Goal: Check status

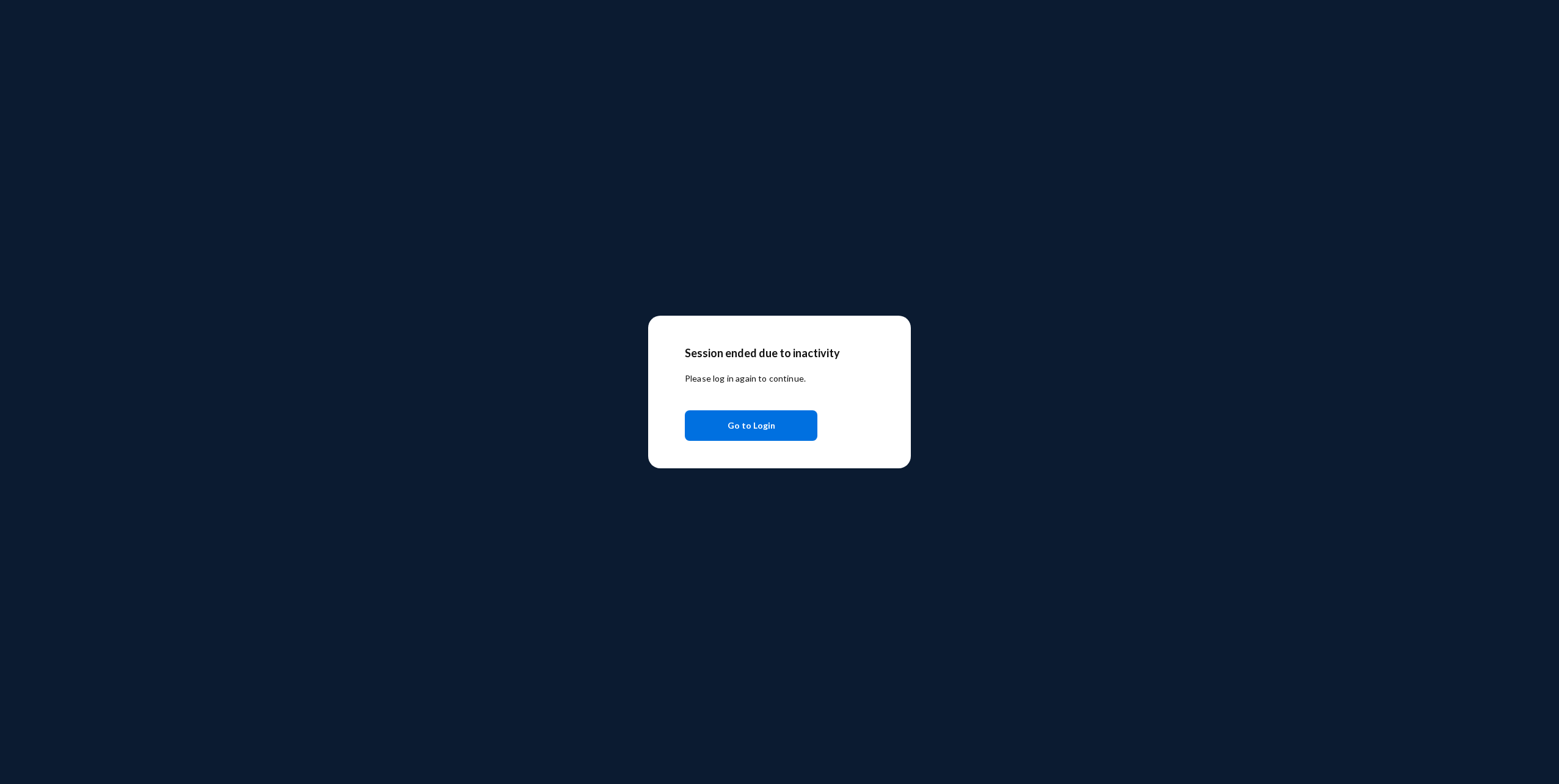
click at [775, 431] on button "Go to Login" at bounding box center [751, 426] width 132 height 31
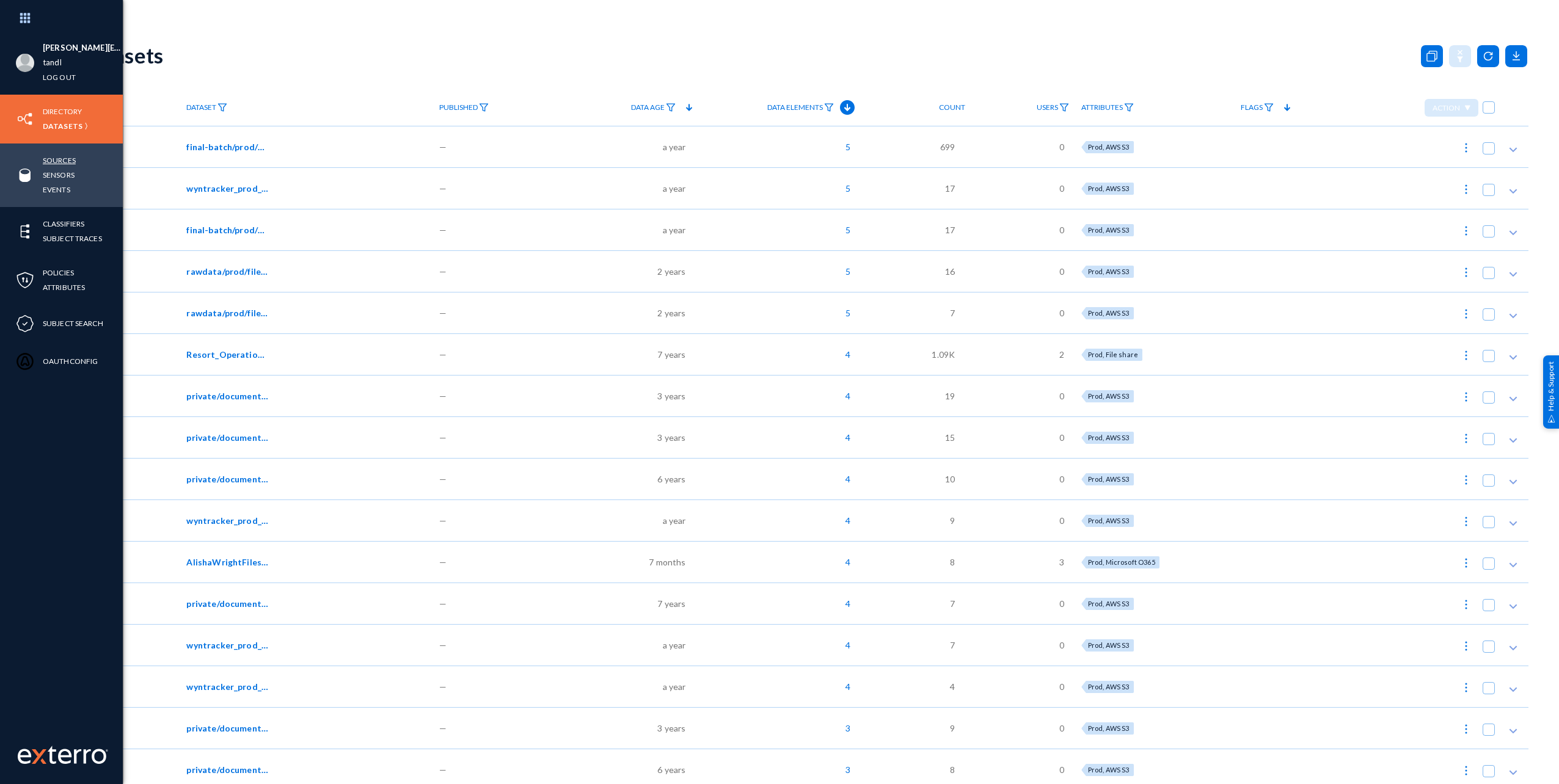
click at [57, 160] on link "Sources" at bounding box center [59, 160] width 33 height 14
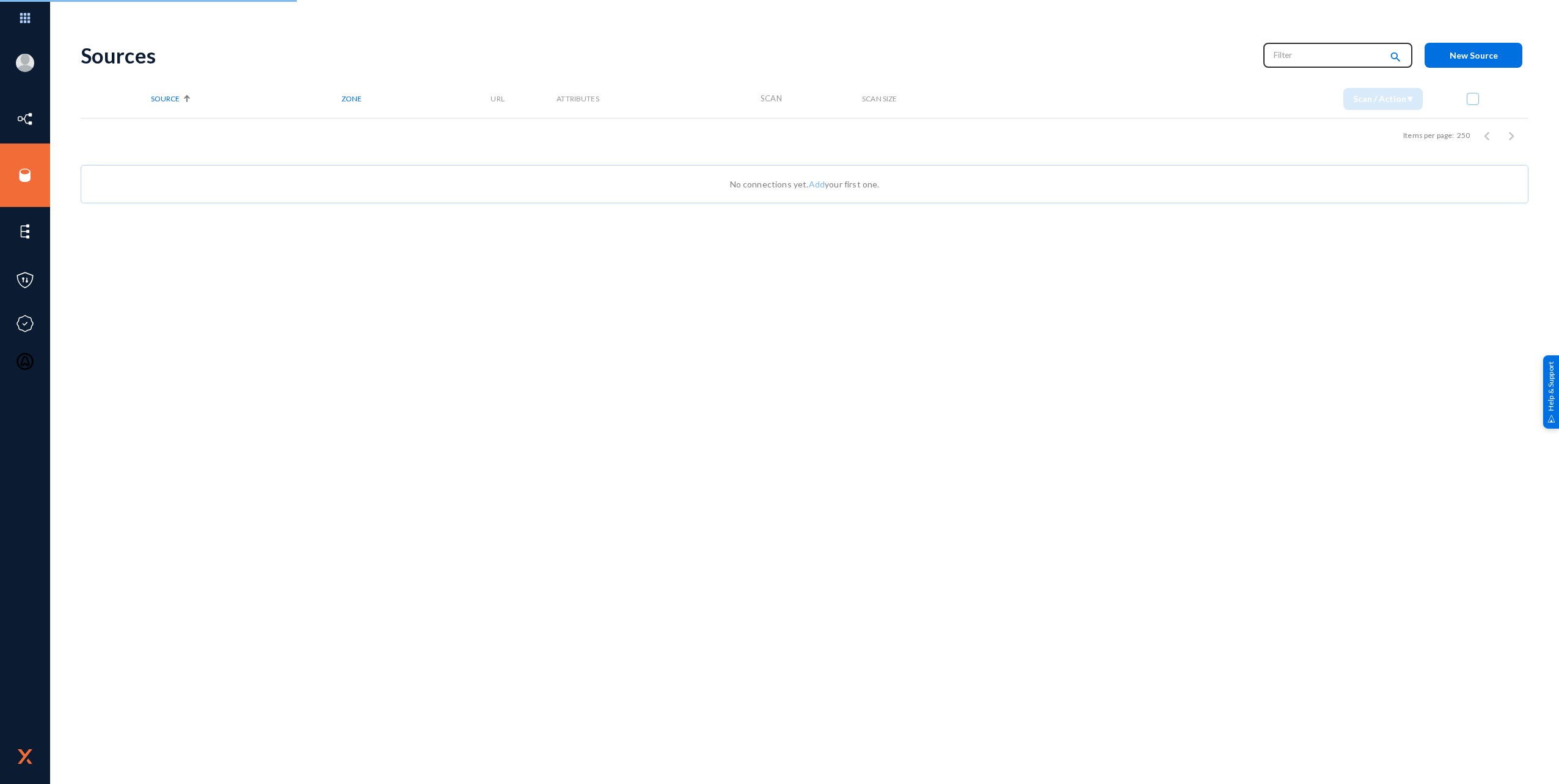
click at [1321, 53] on input "text" at bounding box center [1328, 55] width 108 height 19
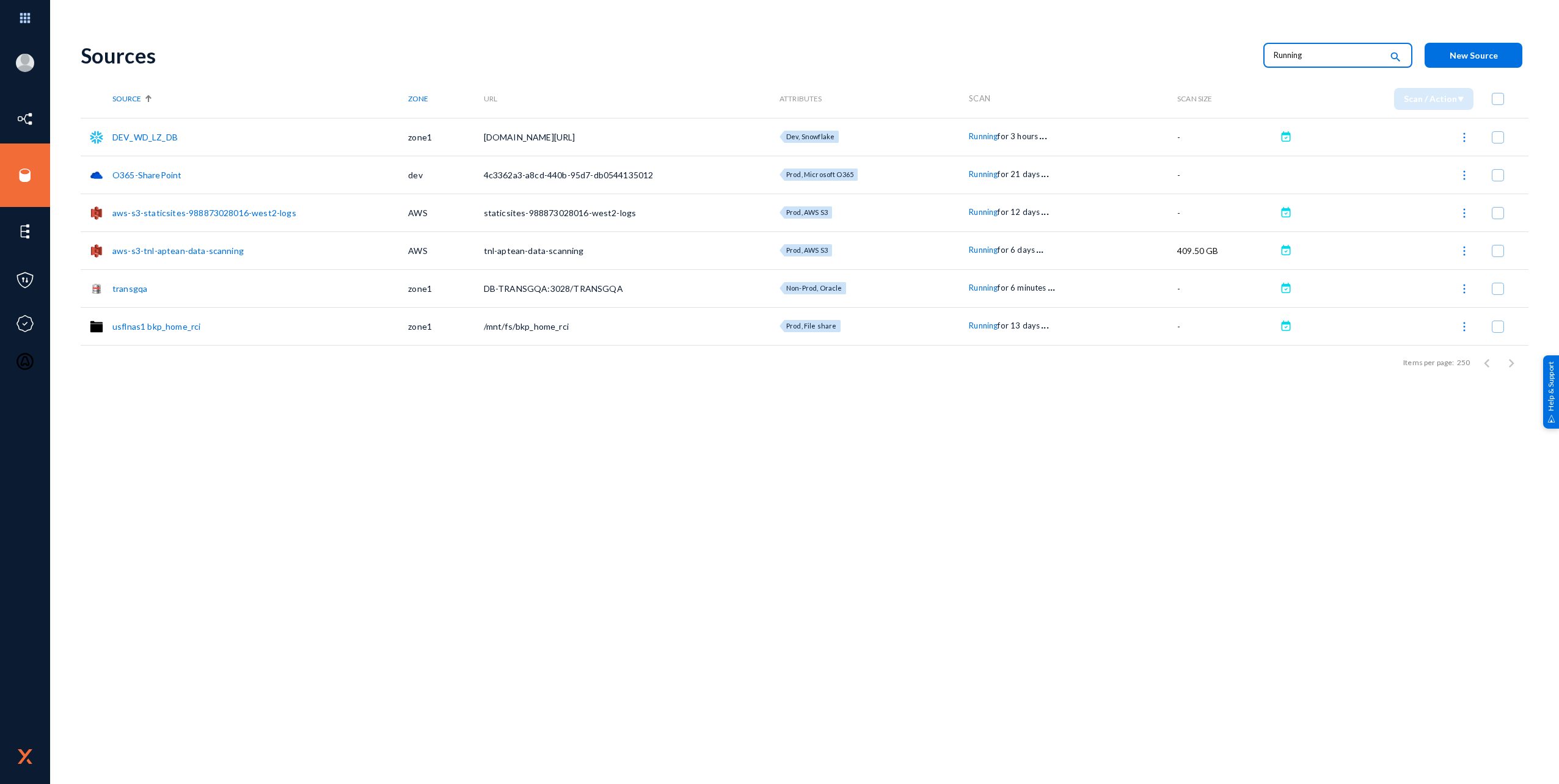
click at [995, 288] on span "Running" at bounding box center [983, 288] width 29 height 10
click at [948, 405] on div at bounding box center [780, 392] width 1559 height 784
click at [981, 323] on span "Running" at bounding box center [983, 325] width 29 height 10
drag, startPoint x: 987, startPoint y: 398, endPoint x: 1001, endPoint y: 319, distance: 80.2
click at [988, 398] on div at bounding box center [780, 392] width 1559 height 784
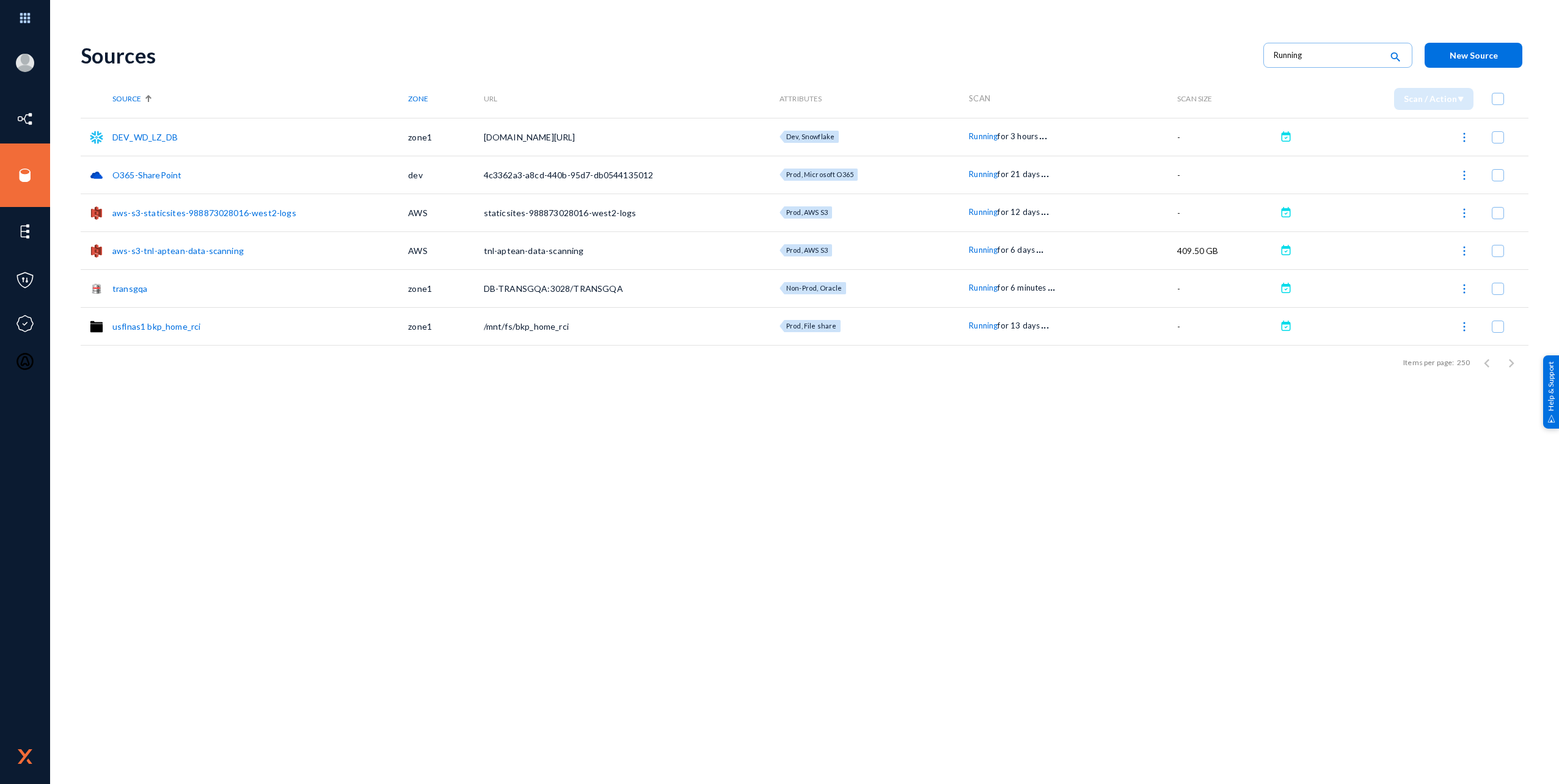
click at [975, 250] on span "Running" at bounding box center [983, 250] width 29 height 10
click at [979, 419] on div at bounding box center [780, 392] width 1559 height 784
click at [988, 171] on span "Running" at bounding box center [983, 174] width 29 height 10
drag, startPoint x: 955, startPoint y: 411, endPoint x: 1008, endPoint y: 227, distance: 191.5
click at [955, 411] on div at bounding box center [780, 392] width 1559 height 784
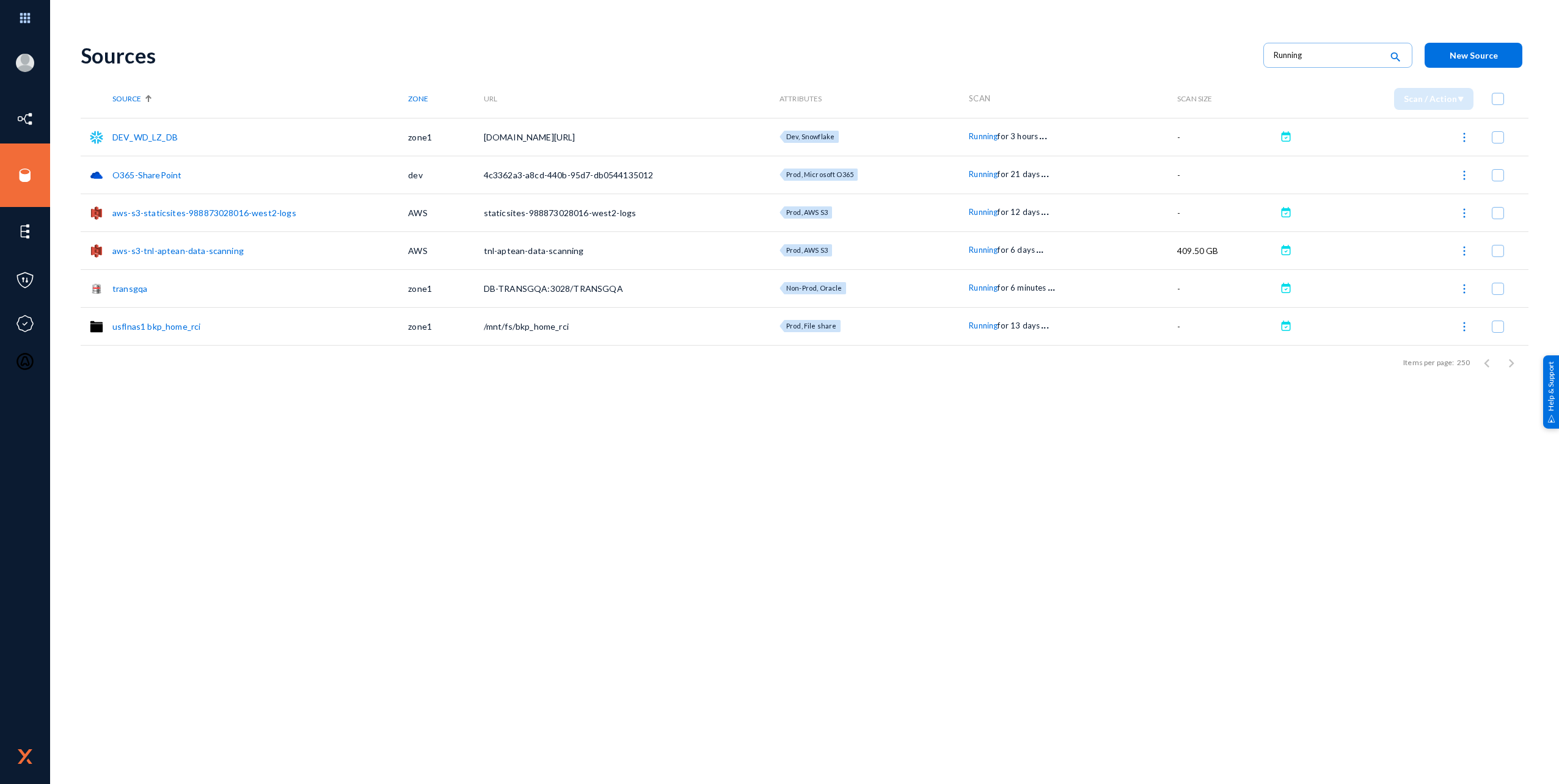
click at [980, 133] on span "Running" at bounding box center [983, 136] width 29 height 10
click at [1004, 427] on div at bounding box center [780, 392] width 1559 height 784
click at [987, 323] on span "Running" at bounding box center [983, 325] width 29 height 10
click at [977, 433] on div at bounding box center [780, 392] width 1559 height 784
click at [971, 170] on span "Running" at bounding box center [983, 174] width 29 height 10
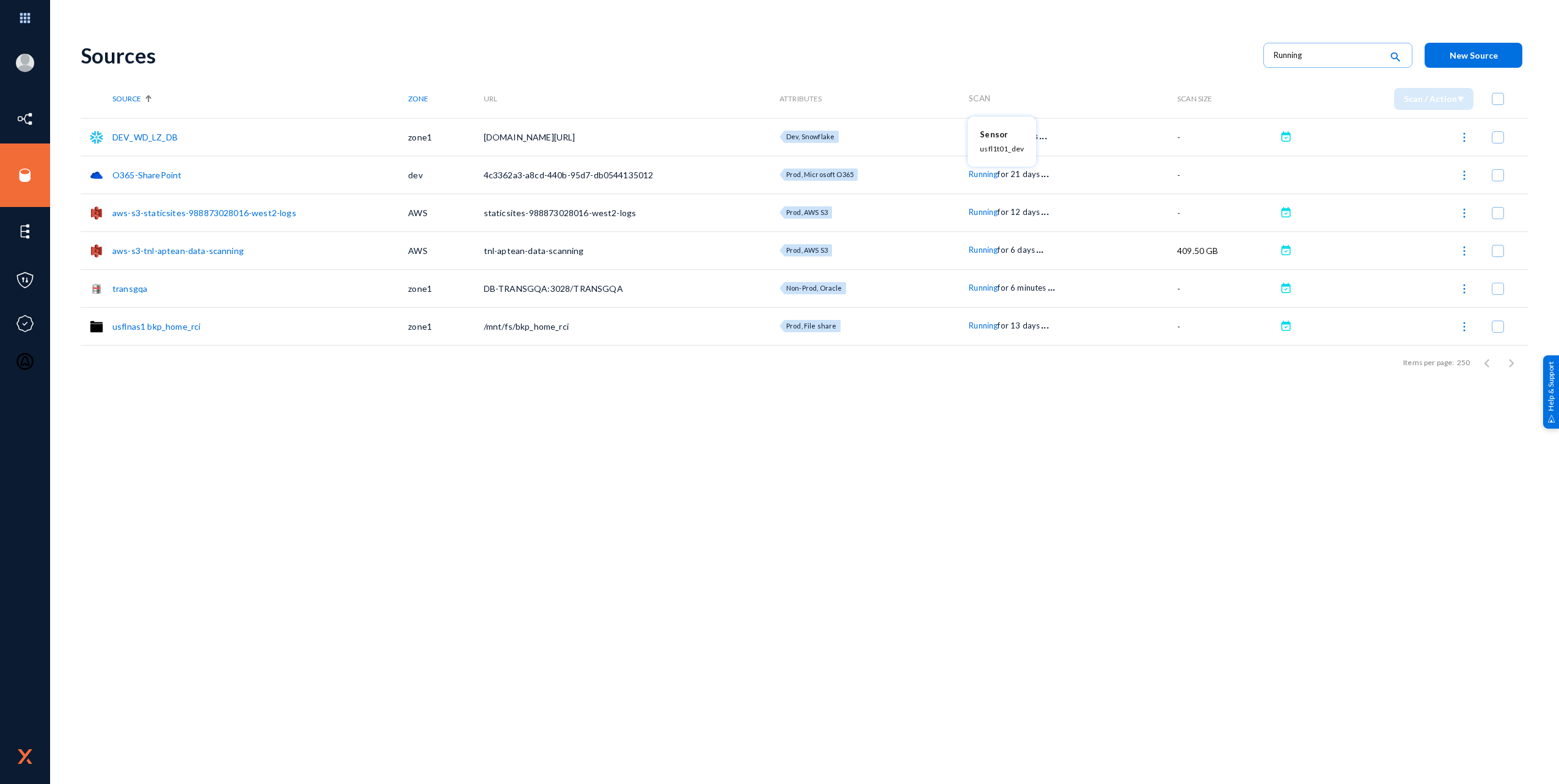
click at [986, 392] on div at bounding box center [780, 392] width 1559 height 784
click at [1303, 53] on input "Running" at bounding box center [1328, 55] width 108 height 19
click at [1303, 53] on input "Running" at bounding box center [1328, 55] width 108 height 19
type input "bkp"
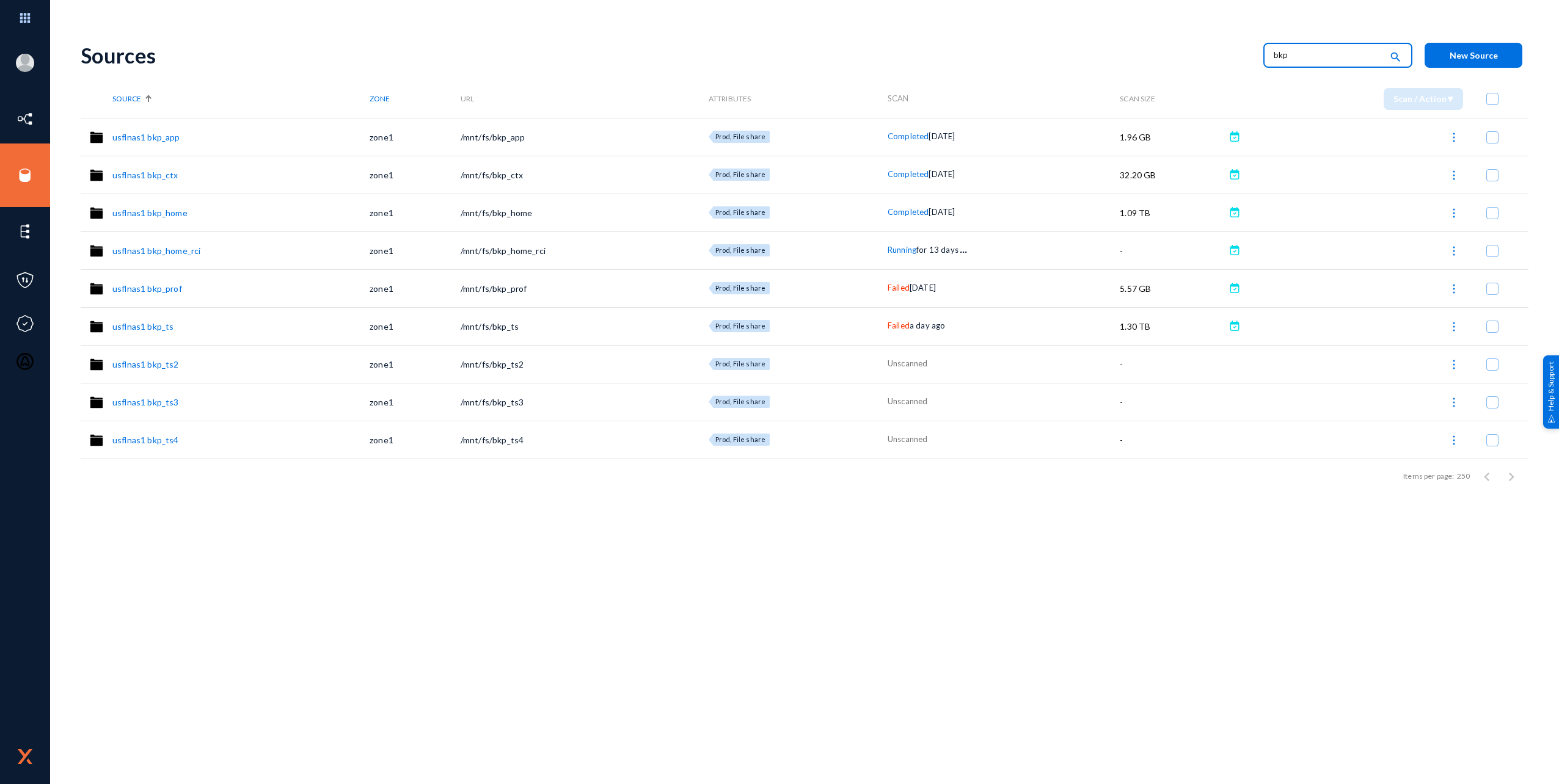
click at [891, 287] on span "Failed" at bounding box center [899, 288] width 22 height 10
click at [881, 503] on div at bounding box center [780, 392] width 1559 height 784
click at [891, 321] on span "Failed" at bounding box center [899, 325] width 22 height 10
click at [930, 513] on div at bounding box center [780, 392] width 1559 height 784
click at [1294, 55] on input "bkp" at bounding box center [1328, 55] width 108 height 19
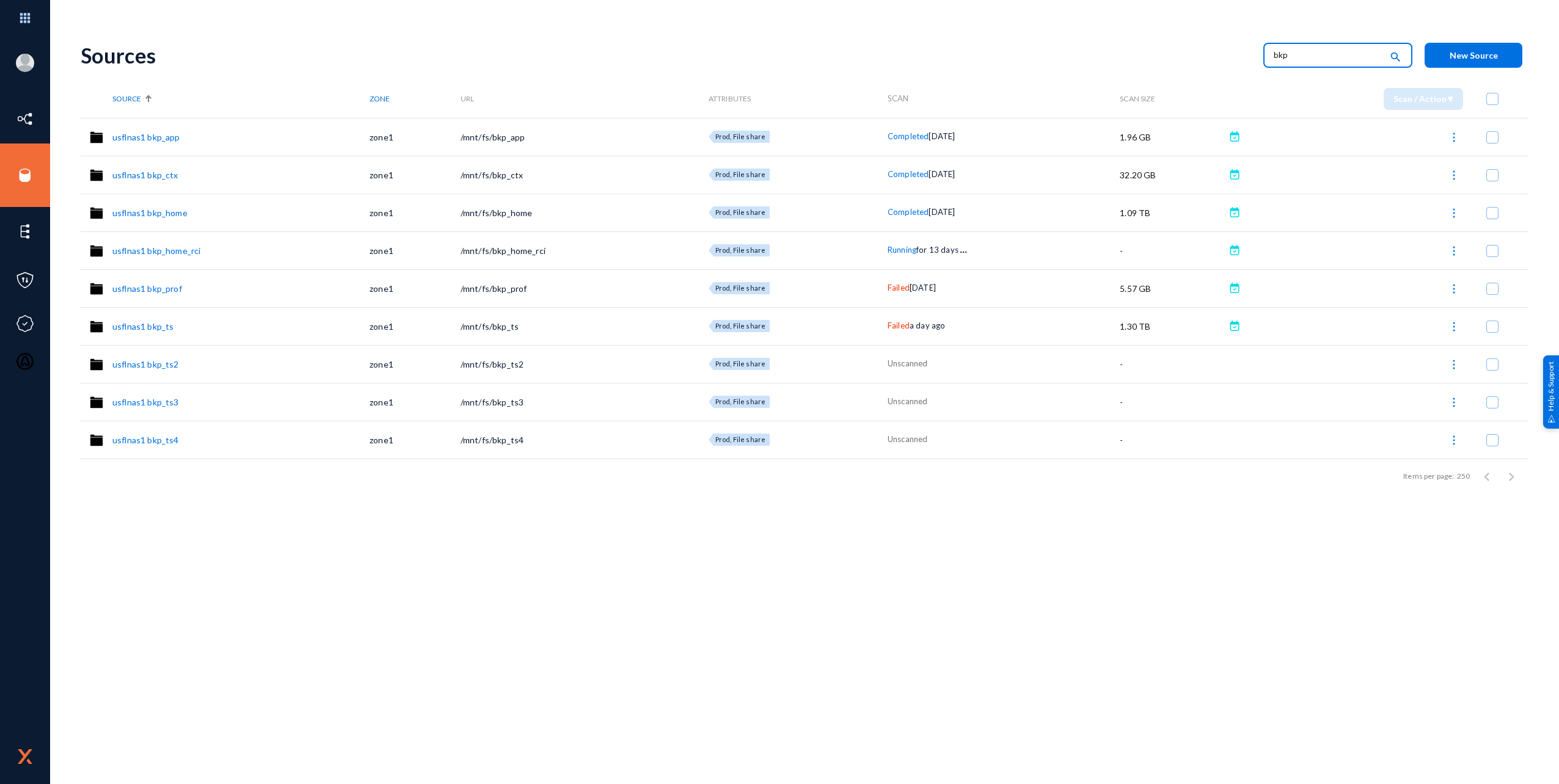
click at [1294, 55] on input "bkp" at bounding box center [1328, 55] width 108 height 19
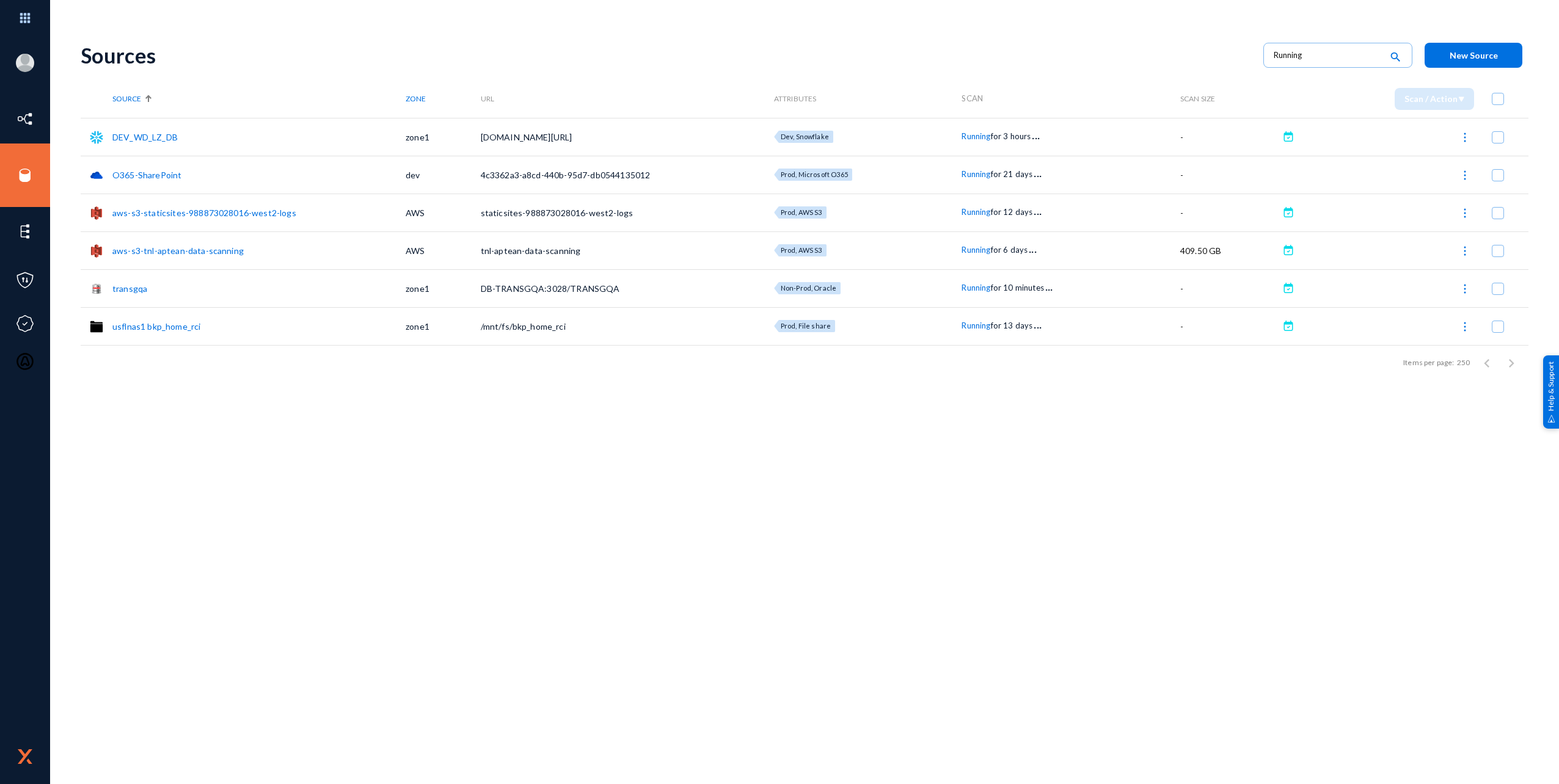
click at [483, 503] on div "Sources Running search New Source Source Zone URL Attributes Scan Scan Size Sca…" at bounding box center [804, 407] width 1448 height 754
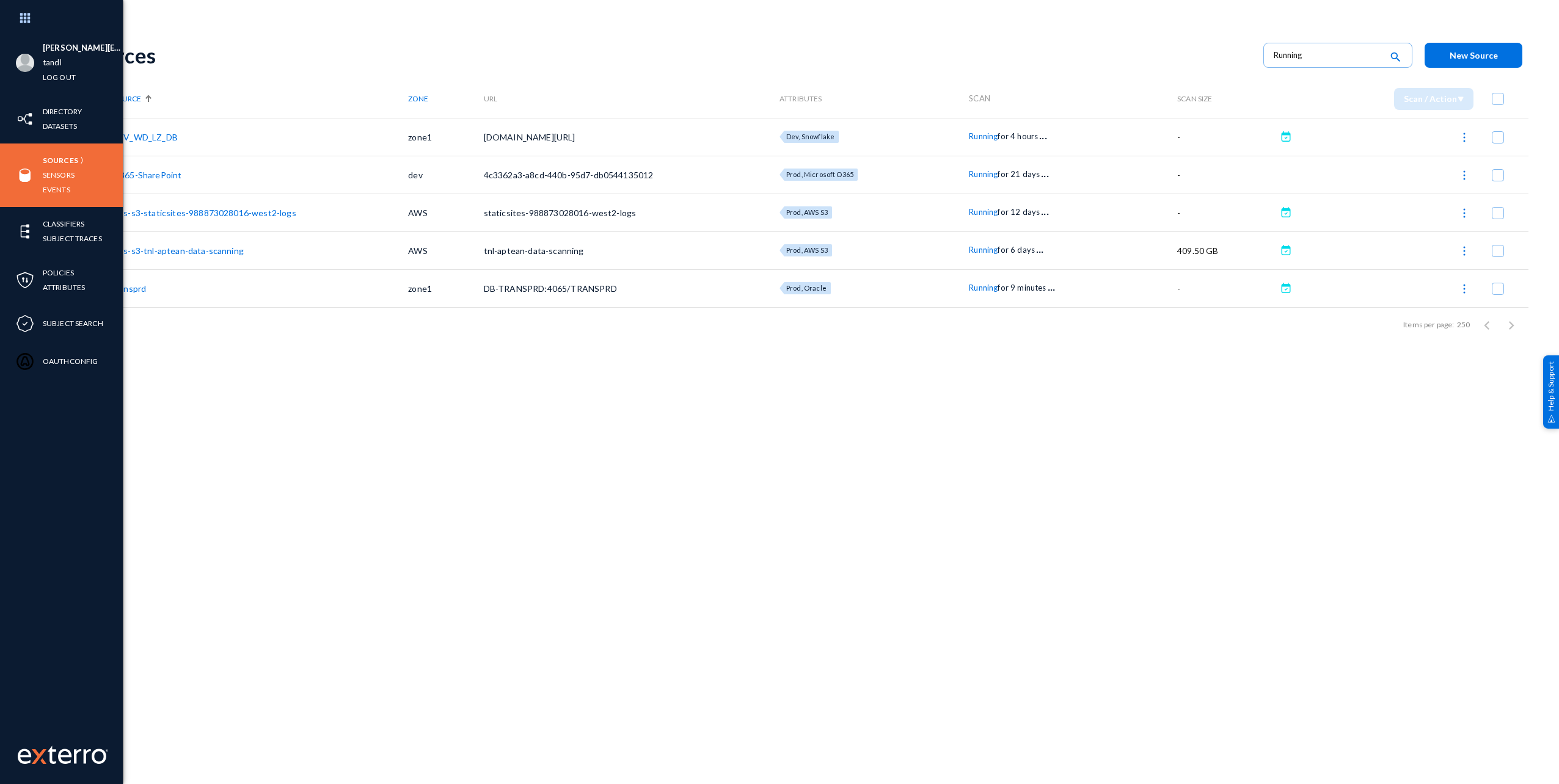
click at [398, 450] on div "Sources Running search New Source Source Zone URL Attributes Scan Scan Size Sca…" at bounding box center [804, 407] width 1448 height 754
click at [1394, 57] on mat-icon "search" at bounding box center [1395, 57] width 15 height 17
click at [1315, 49] on input "Running" at bounding box center [1328, 55] width 108 height 19
type input "bkp"
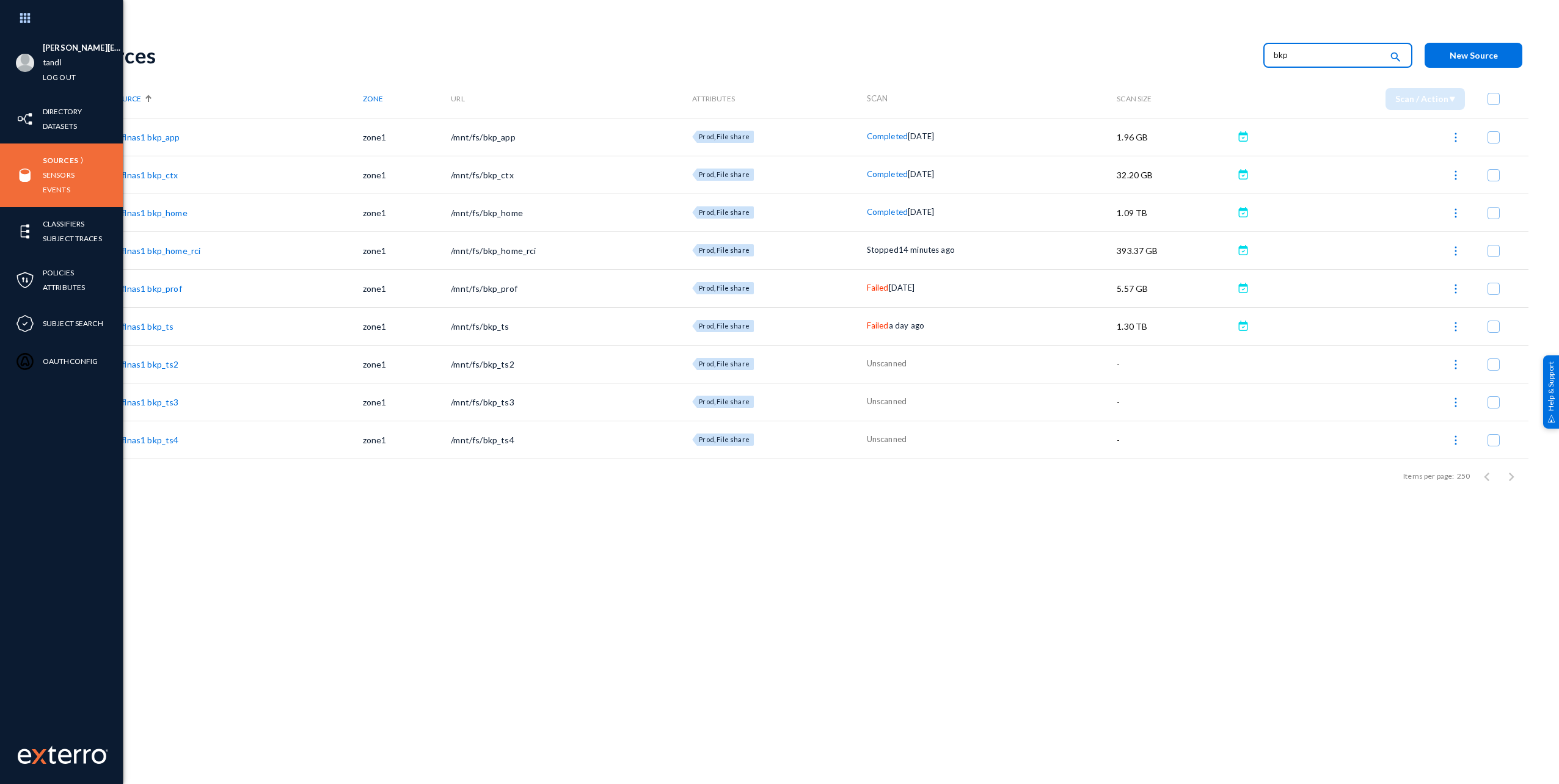
click at [1450, 253] on img at bounding box center [1456, 251] width 12 height 12
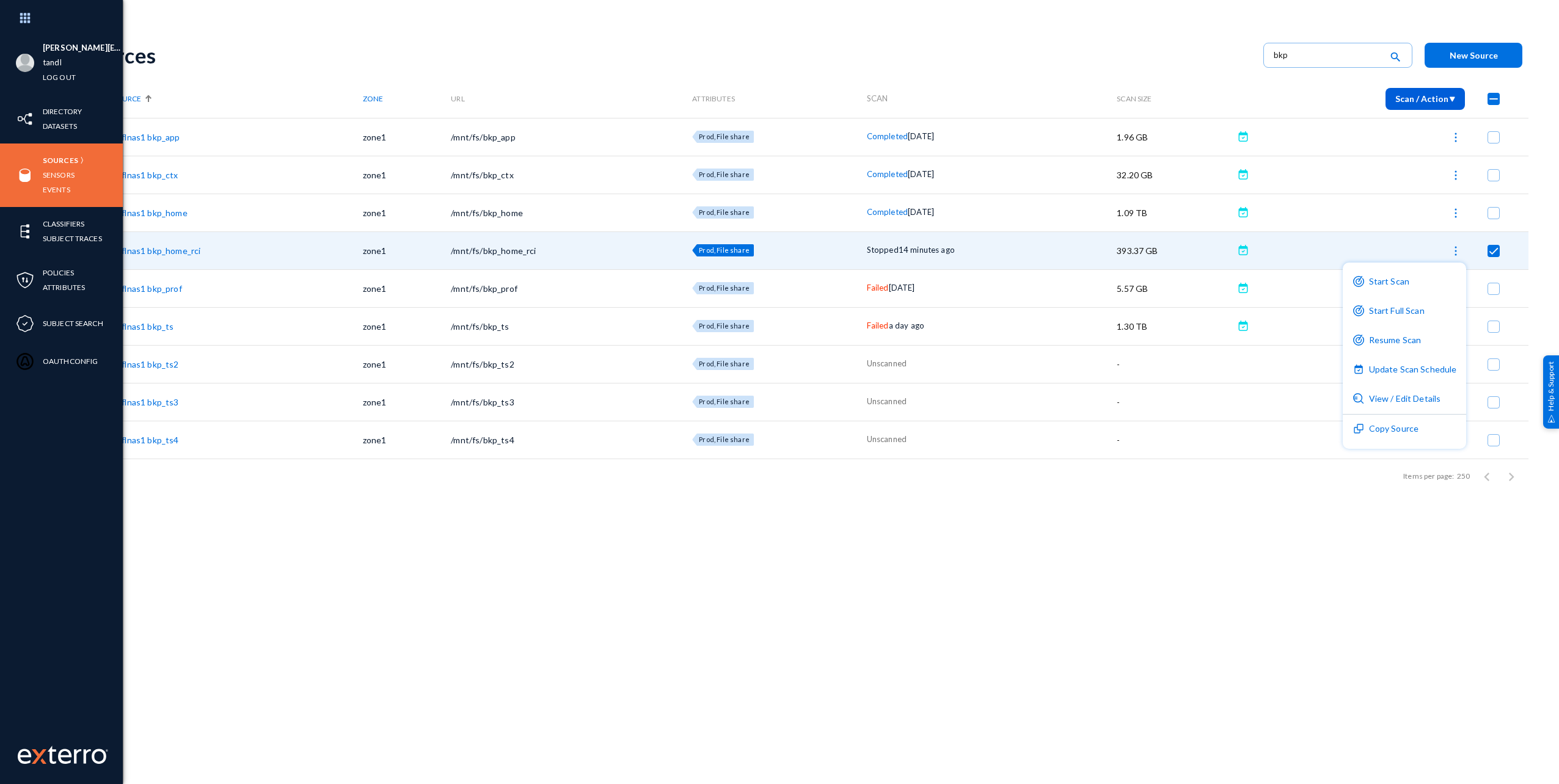
click at [849, 5] on div at bounding box center [780, 392] width 1559 height 784
checkbox input "false"
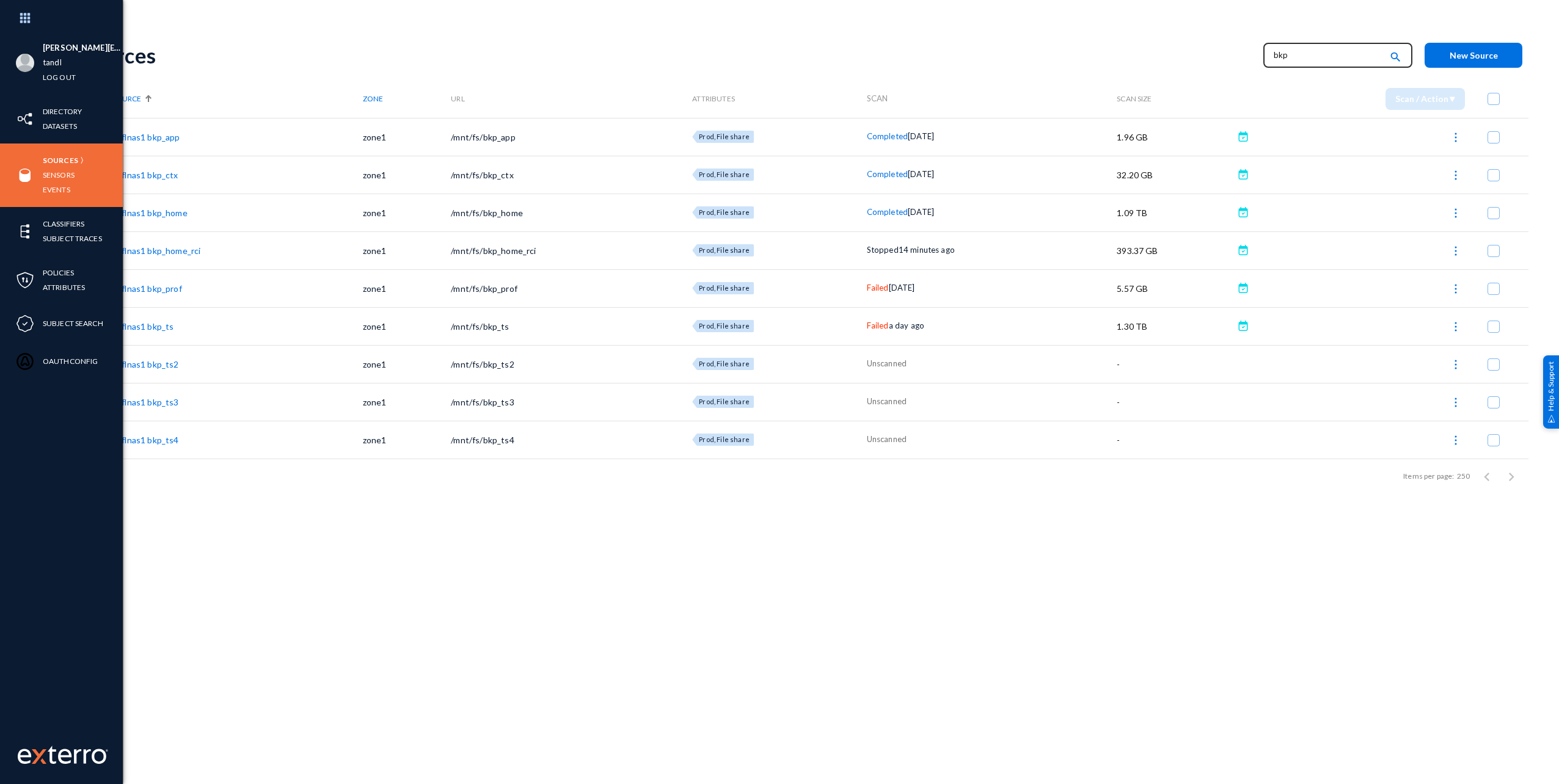
click at [1304, 53] on input "bkp" at bounding box center [1328, 55] width 108 height 19
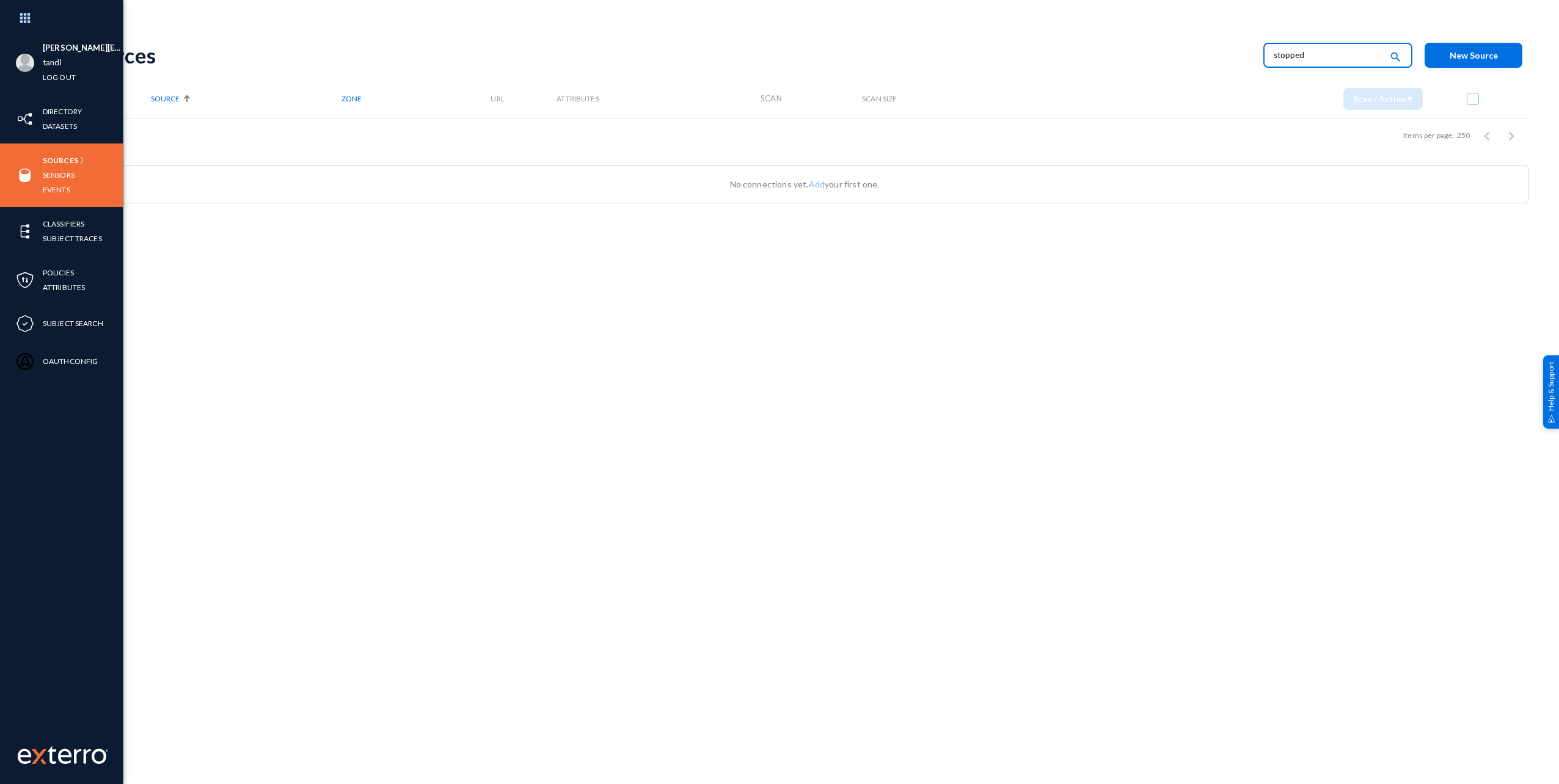
click at [1303, 55] on input "stopped" at bounding box center [1328, 55] width 108 height 19
click at [1303, 54] on input "stopped" at bounding box center [1328, 55] width 108 height 19
type input "bkp"
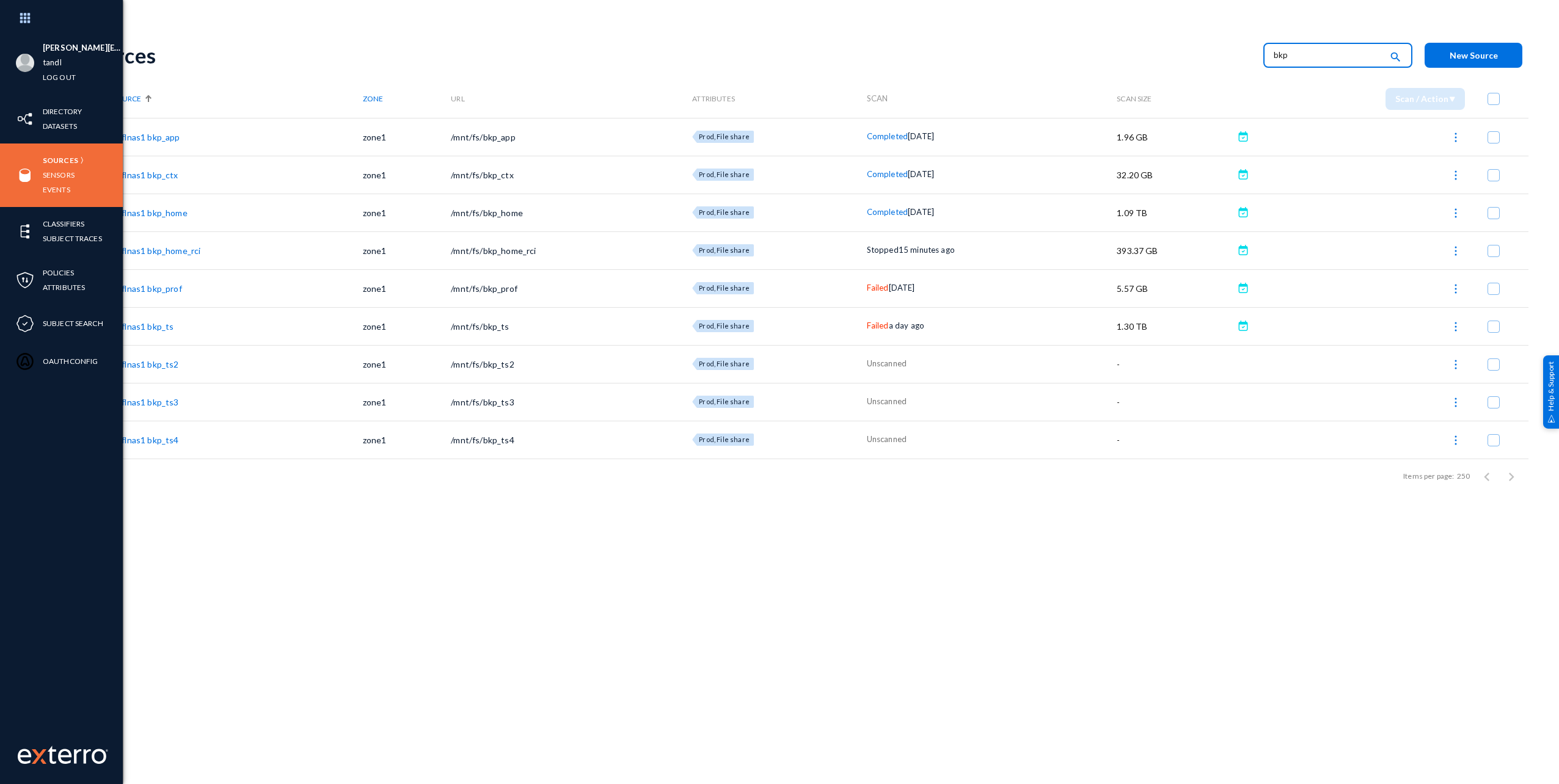
click at [1460, 259] on button at bounding box center [1456, 250] width 25 height 25
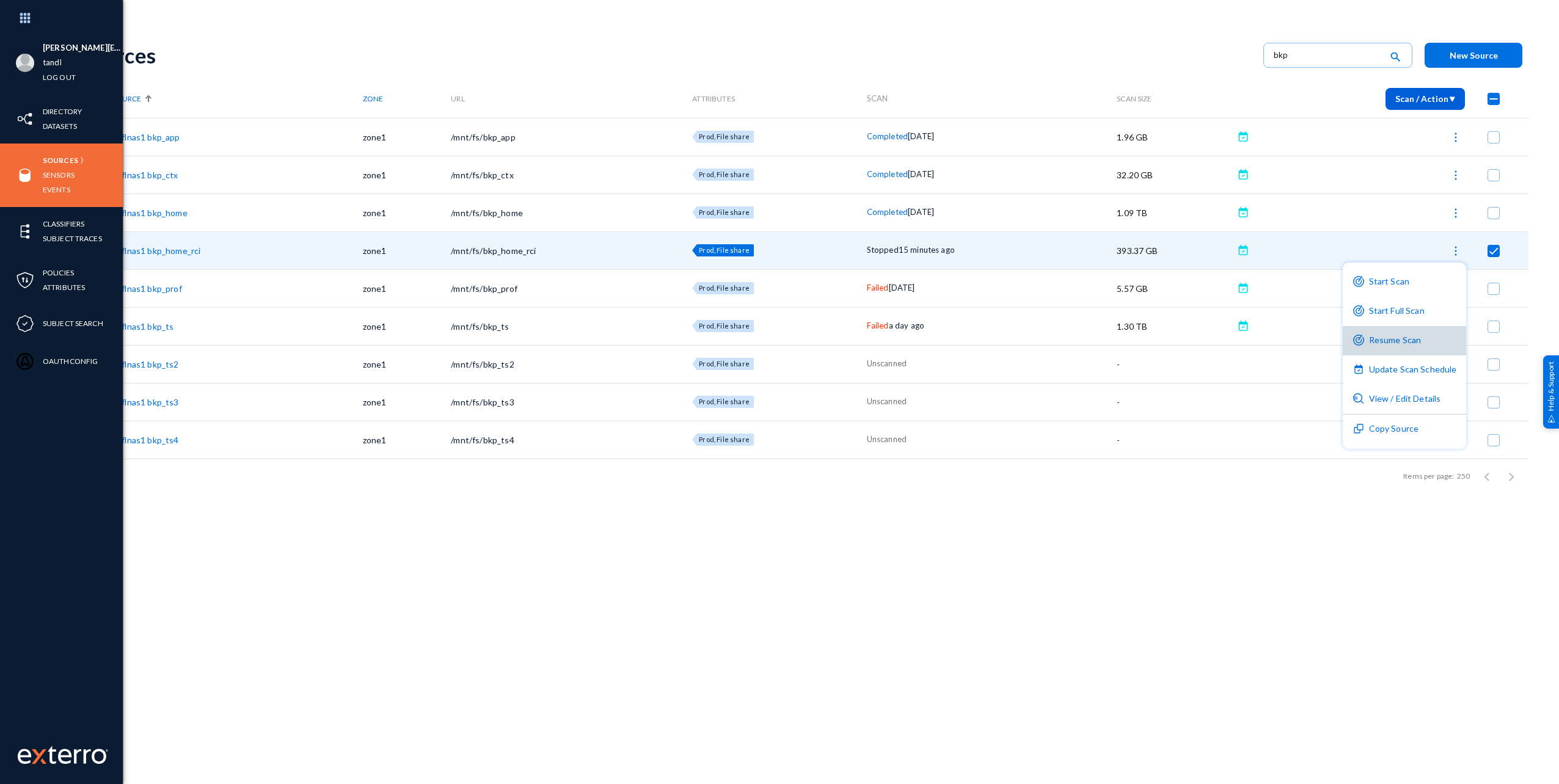
click at [1411, 329] on button "Resume Scan" at bounding box center [1405, 341] width 124 height 29
checkbox input "false"
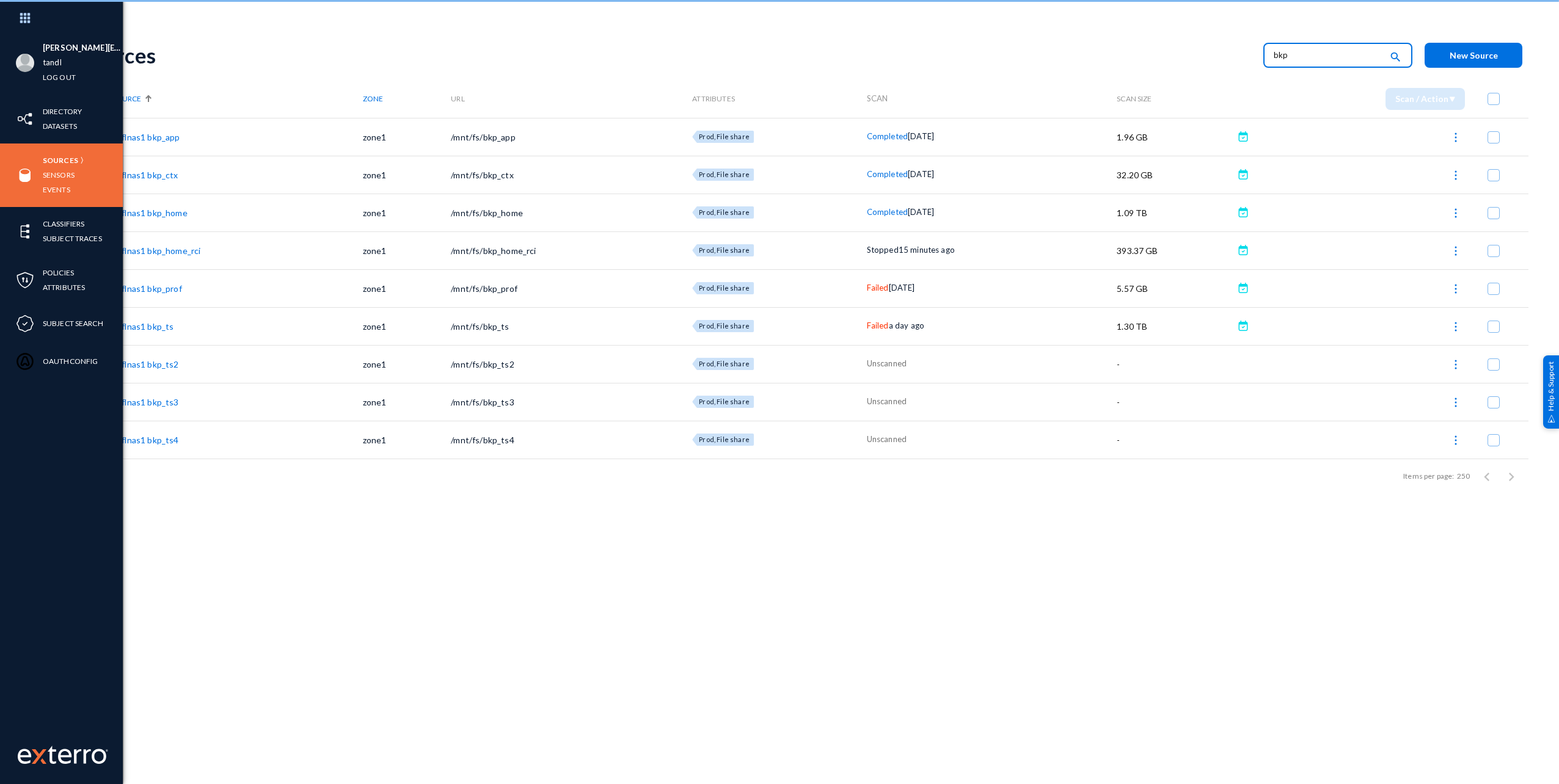
click at [1313, 56] on input "bkp" at bounding box center [1328, 55] width 108 height 19
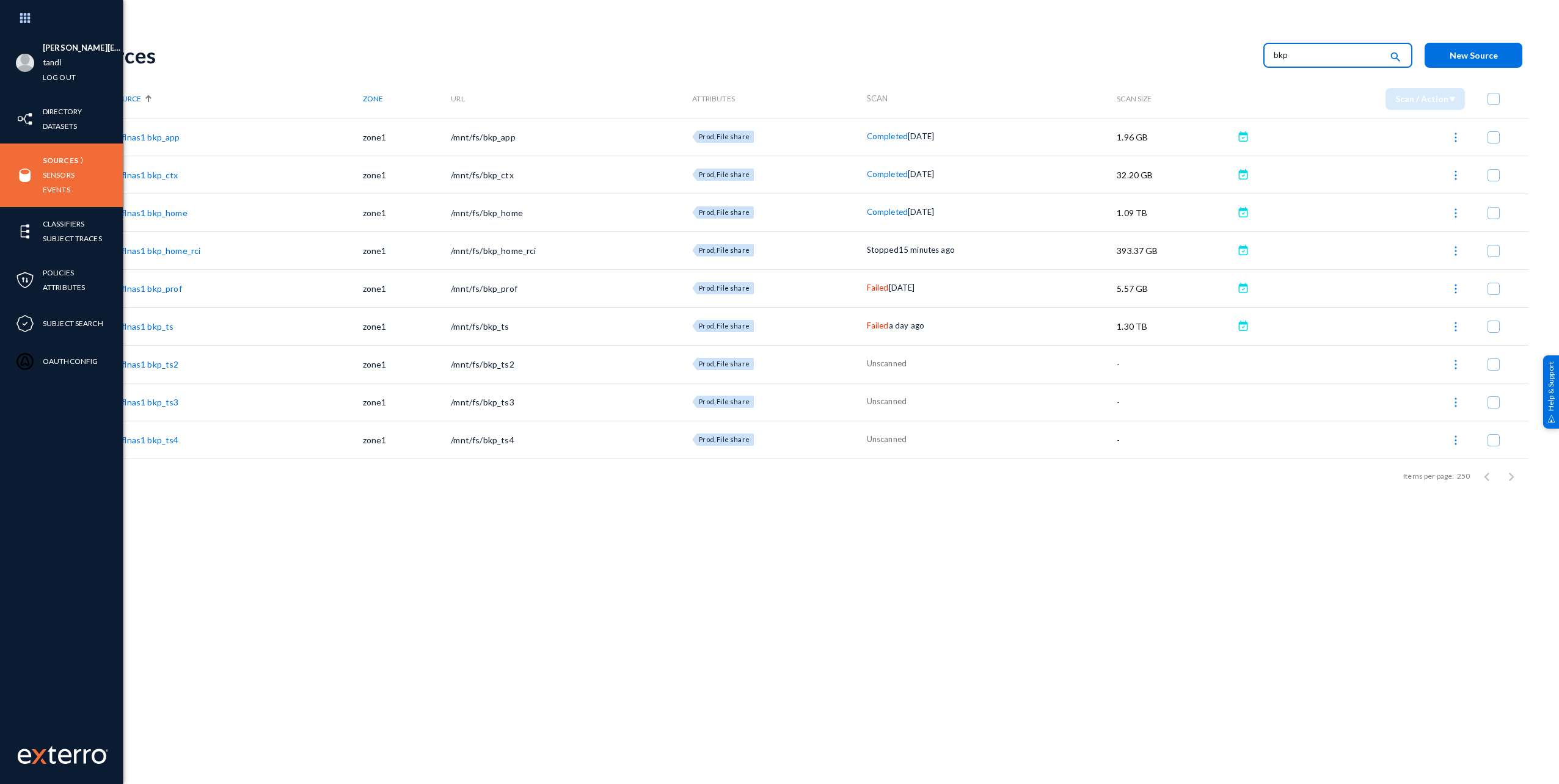
click at [1313, 56] on input "bkp" at bounding box center [1328, 55] width 108 height 19
click at [1313, 56] on input "text" at bounding box center [1328, 55] width 108 height 19
type input "transgqa"
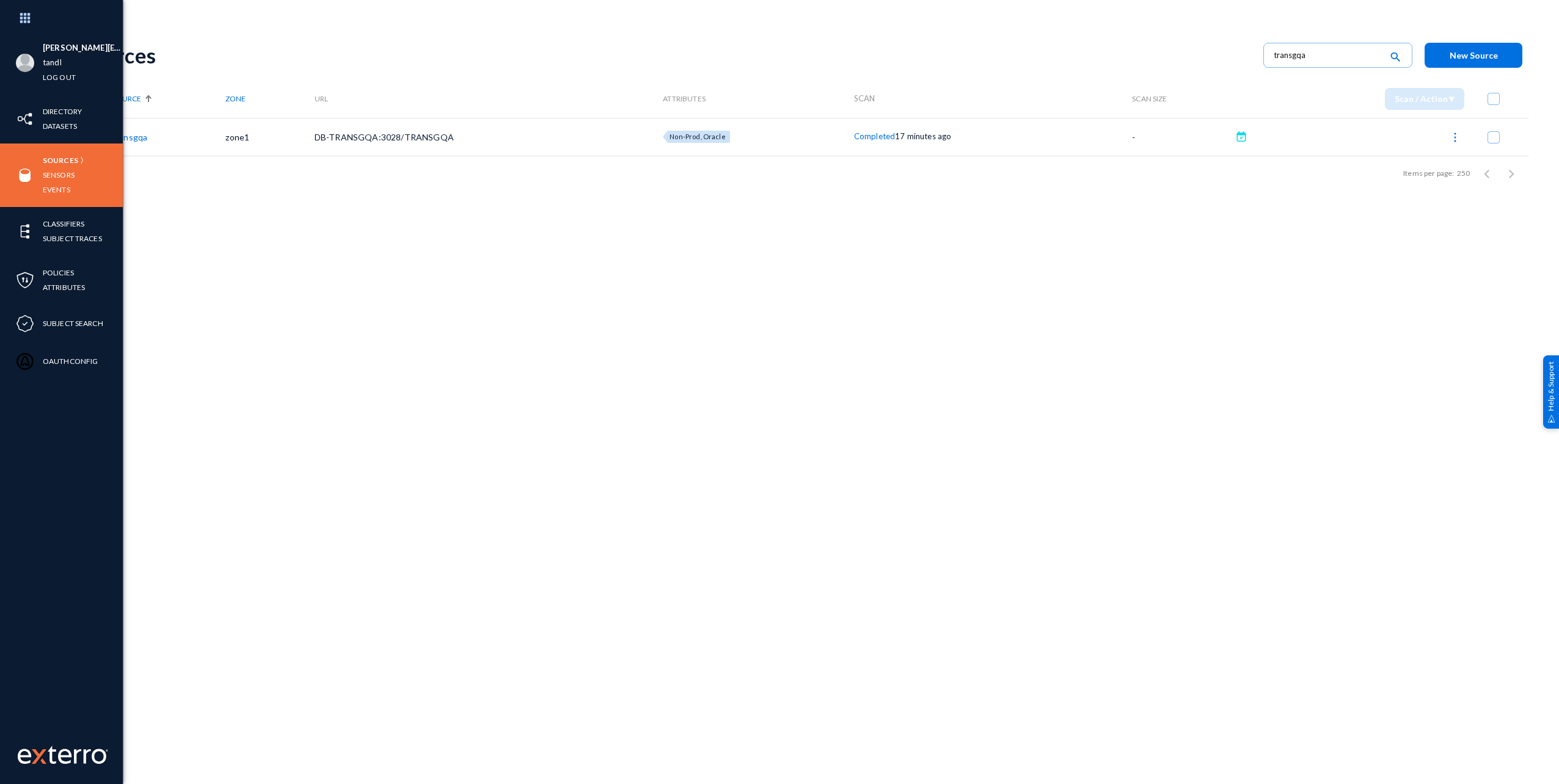
click at [870, 136] on span "Completed" at bounding box center [874, 136] width 41 height 10
drag, startPoint x: 905, startPoint y: 315, endPoint x: 911, endPoint y: 310, distance: 7.8
click at [905, 315] on div at bounding box center [780, 392] width 1559 height 784
click at [1313, 49] on input "transgqa" at bounding box center [1328, 55] width 108 height 19
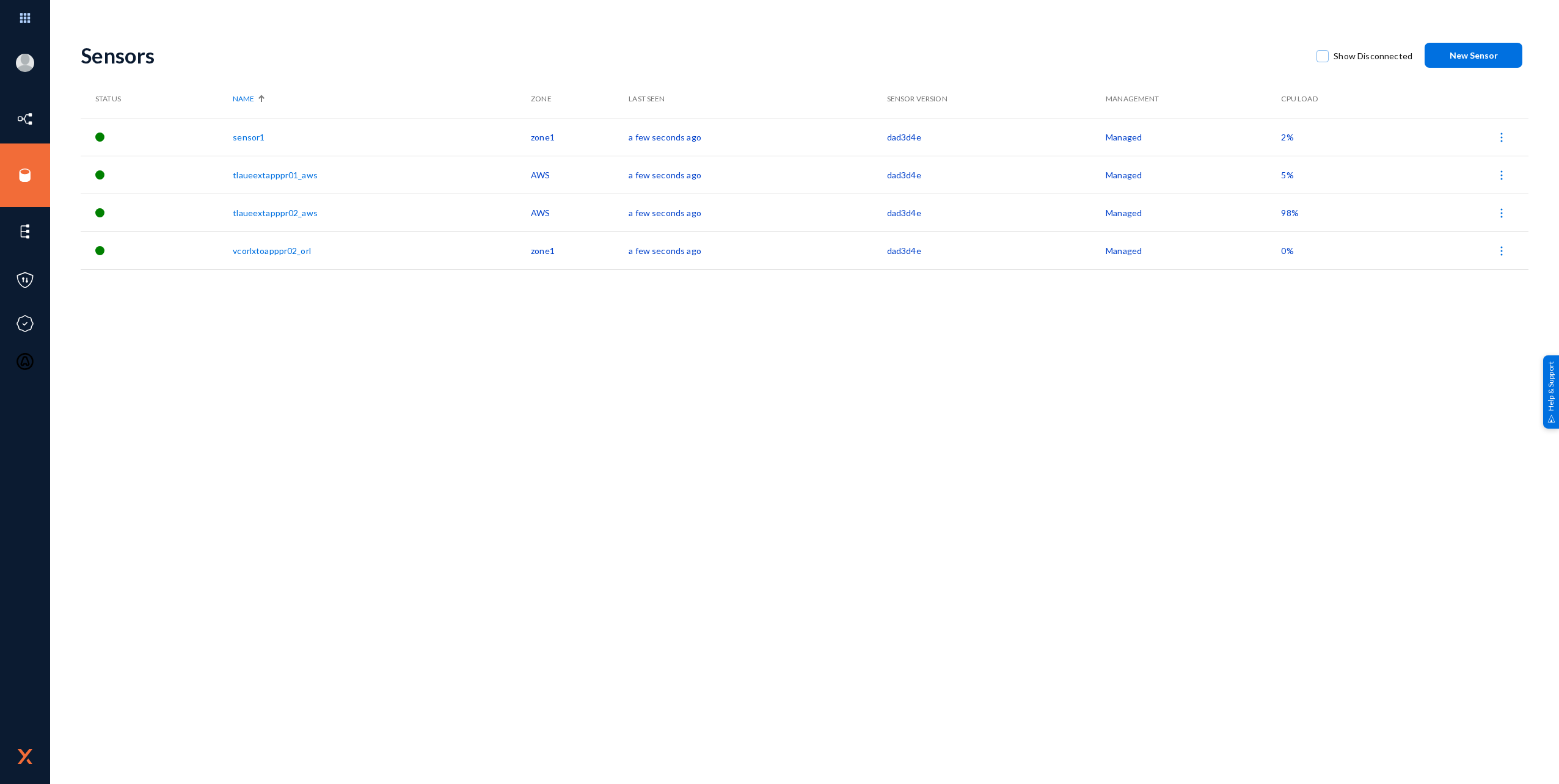
click at [322, 428] on div "Sensors Show Disconnected New Sensor Status Name Zone Last Seen Sensor Version …" at bounding box center [804, 407] width 1448 height 754
click at [1327, 55] on span at bounding box center [1323, 56] width 12 height 12
click at [1323, 62] on input "Show Disconnected" at bounding box center [1323, 63] width 1 height 1
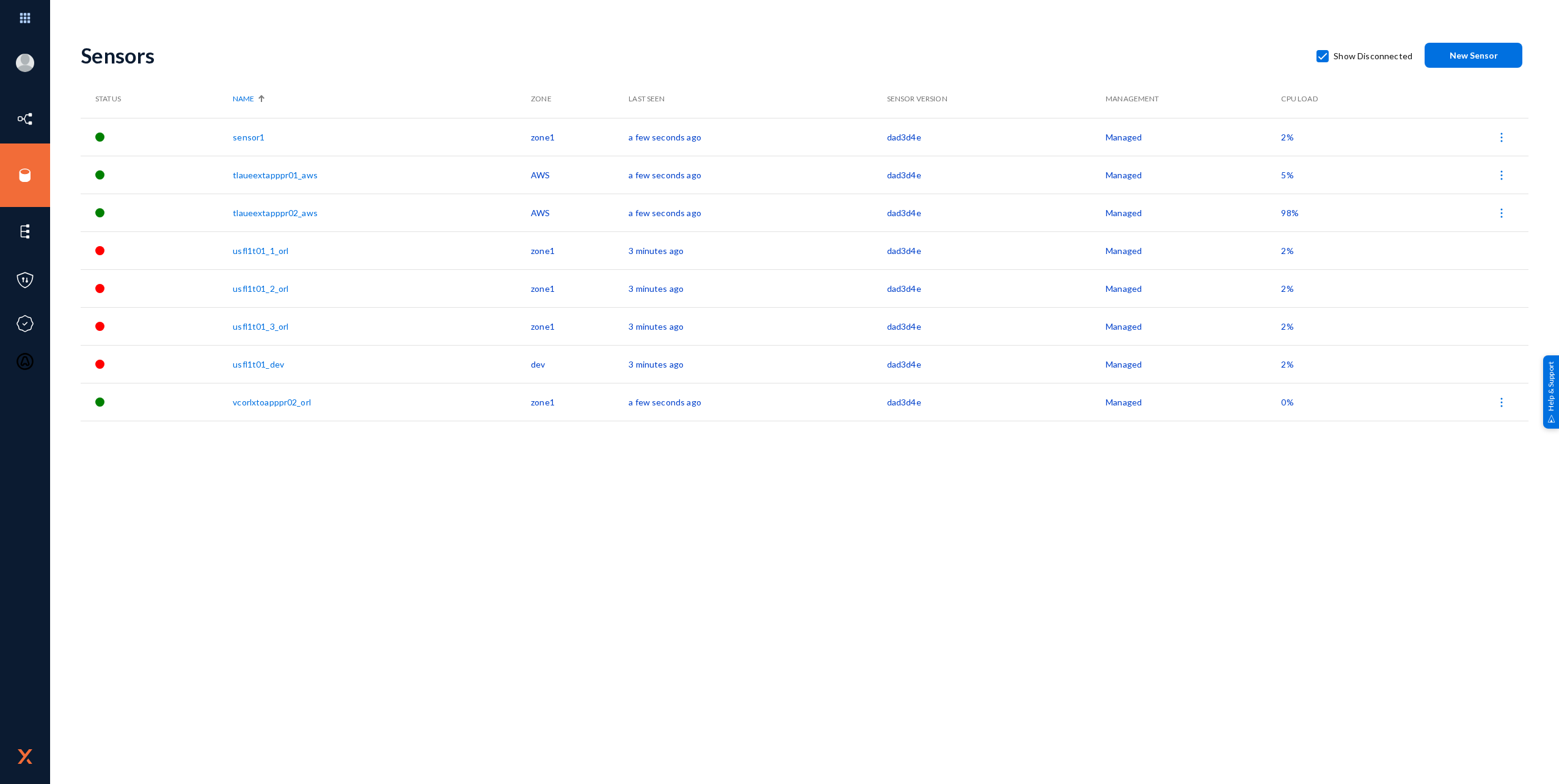
click at [1327, 55] on span at bounding box center [1323, 56] width 12 height 12
click at [1323, 62] on input "Show Disconnected" at bounding box center [1323, 63] width 1 height 1
checkbox input "false"
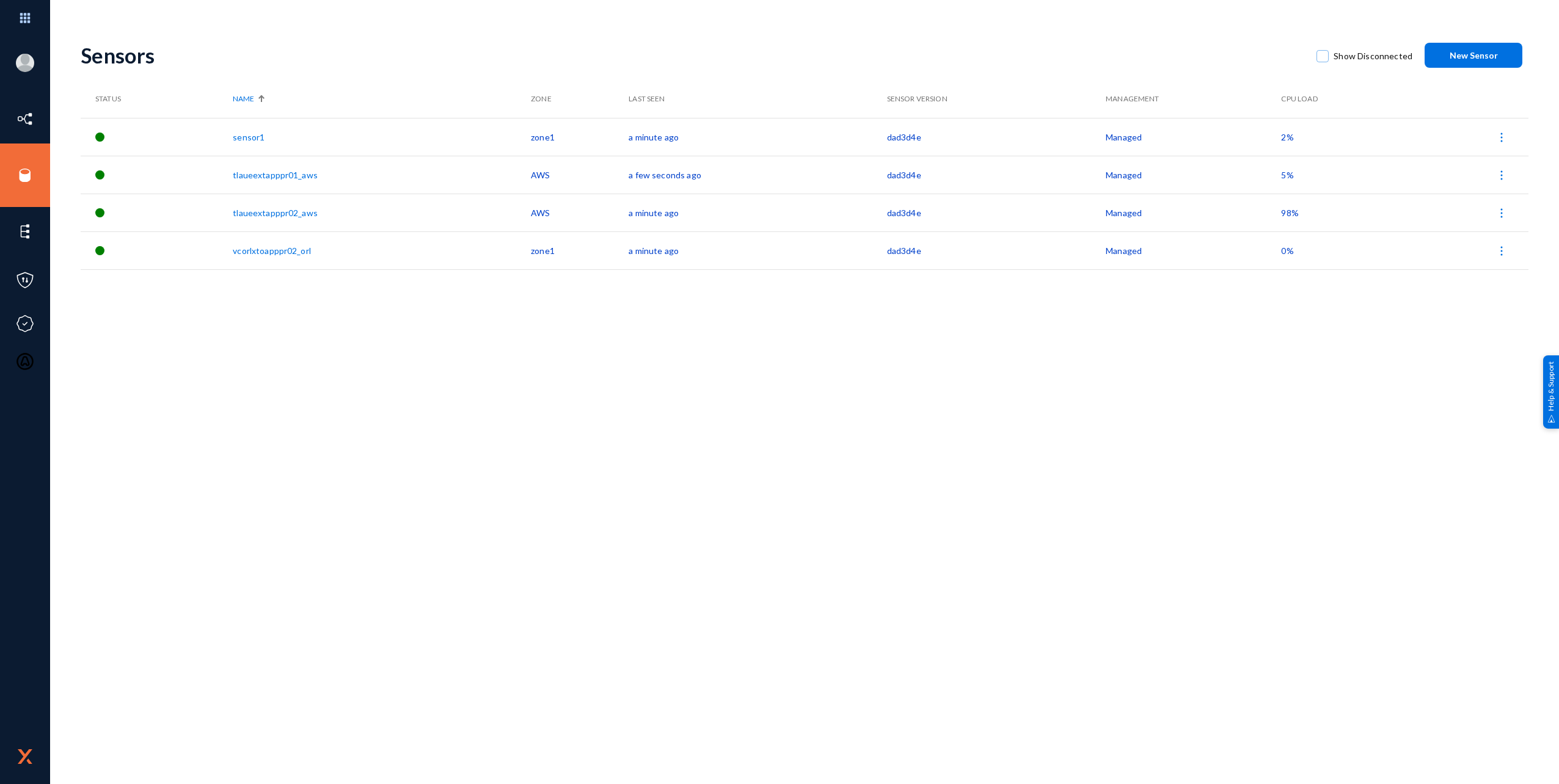
click at [523, 396] on div "Sensors Show Disconnected New Sensor Status Name Zone Last Seen Sensor Version …" at bounding box center [804, 214] width 1448 height 367
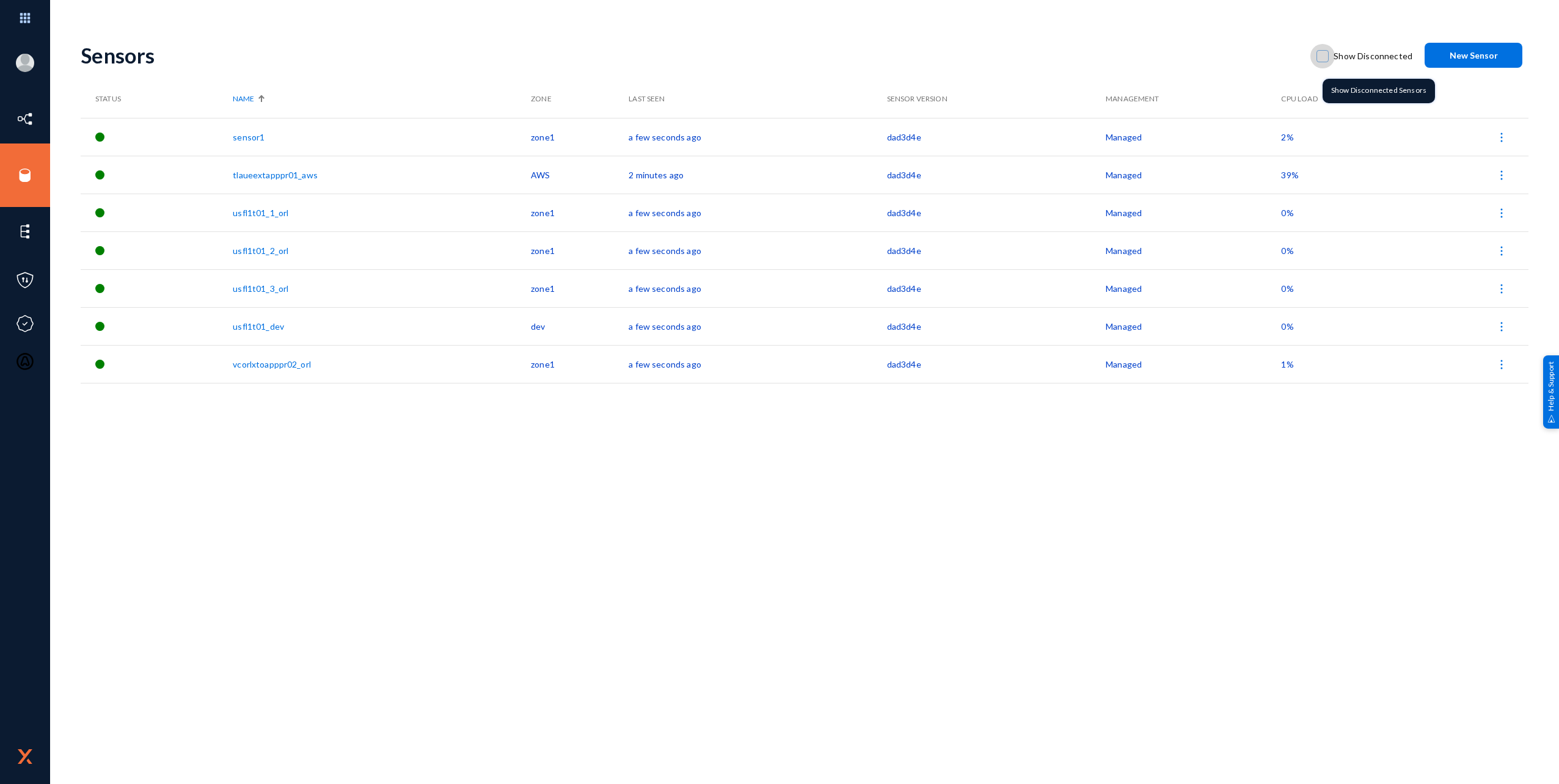
click at [1335, 55] on label "Show Disconnected" at bounding box center [1365, 57] width 96 height 19
click at [1323, 62] on input "Show Disconnected" at bounding box center [1323, 63] width 1 height 1
click at [1335, 55] on label "Show Disconnected" at bounding box center [1365, 57] width 96 height 19
click at [1323, 62] on input "Show Disconnected" at bounding box center [1323, 63] width 1 height 1
checkbox input "false"
